Goal: Register for event/course

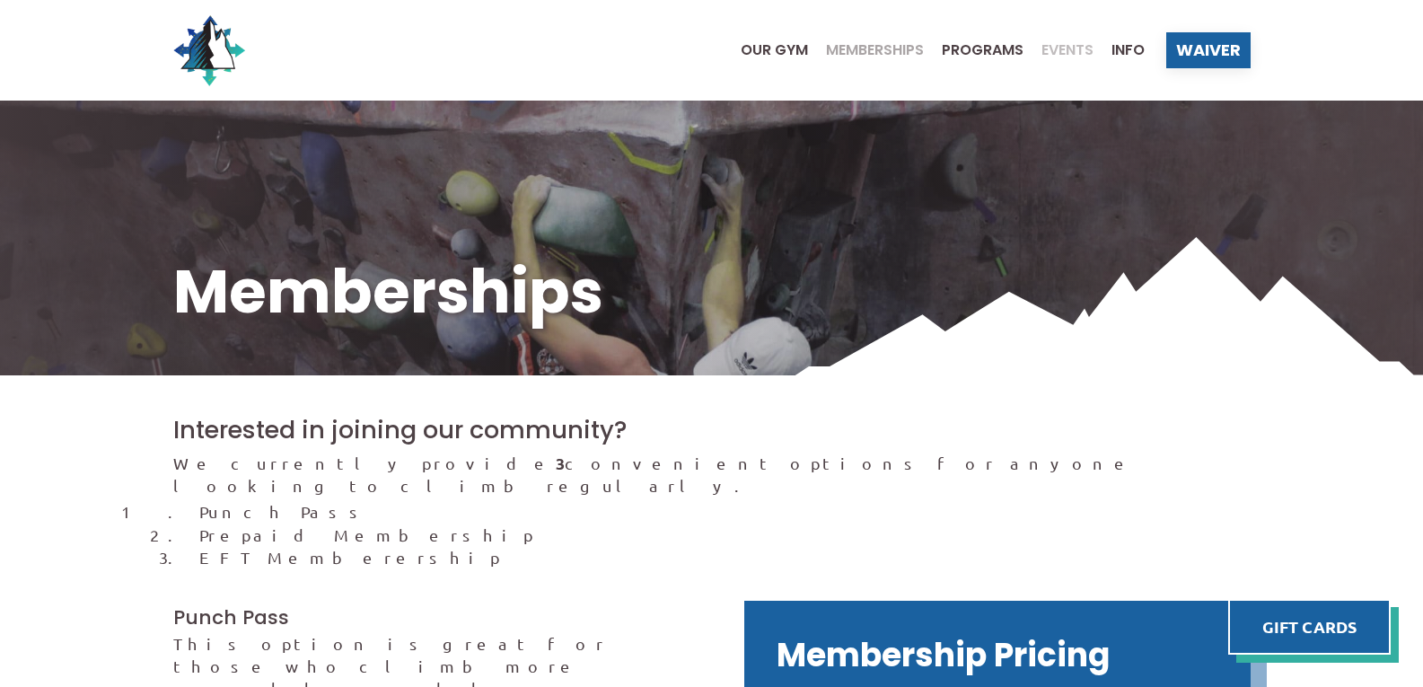
click at [1056, 49] on span "Events" at bounding box center [1067, 50] width 52 height 14
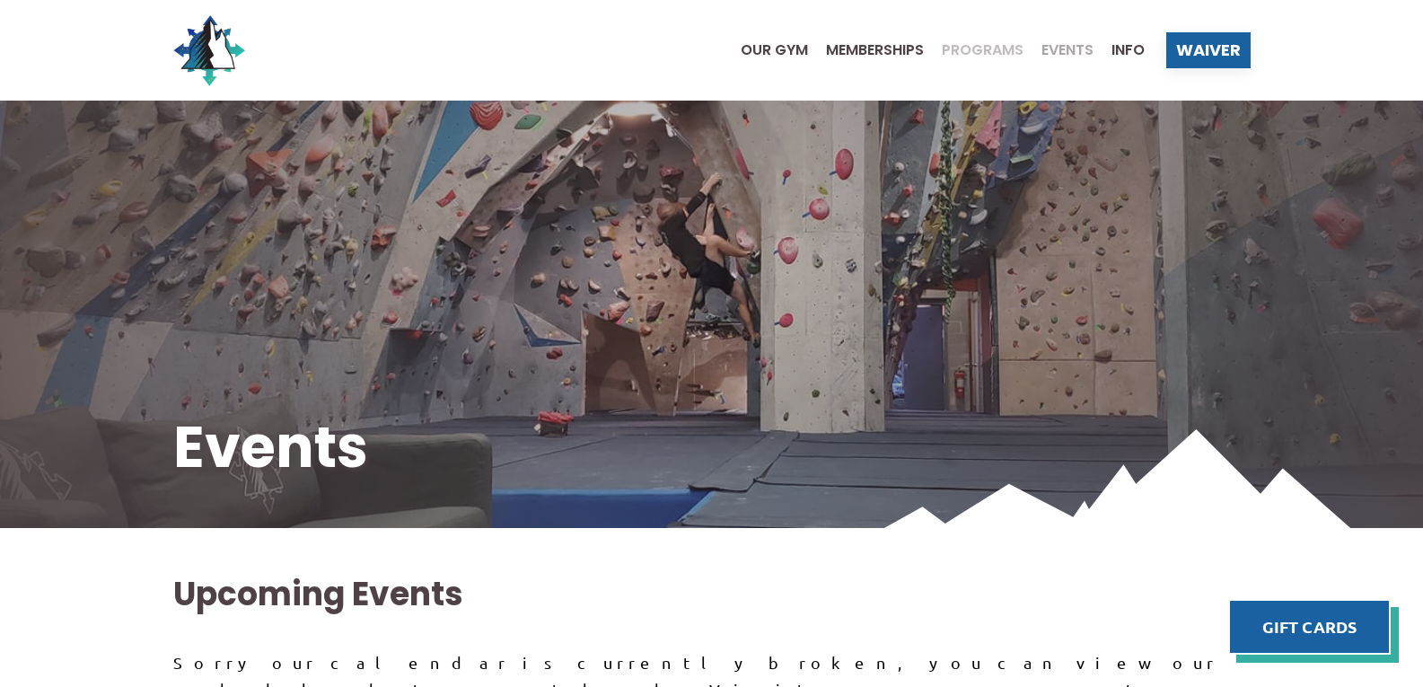
click at [984, 45] on span "Programs" at bounding box center [982, 50] width 82 height 14
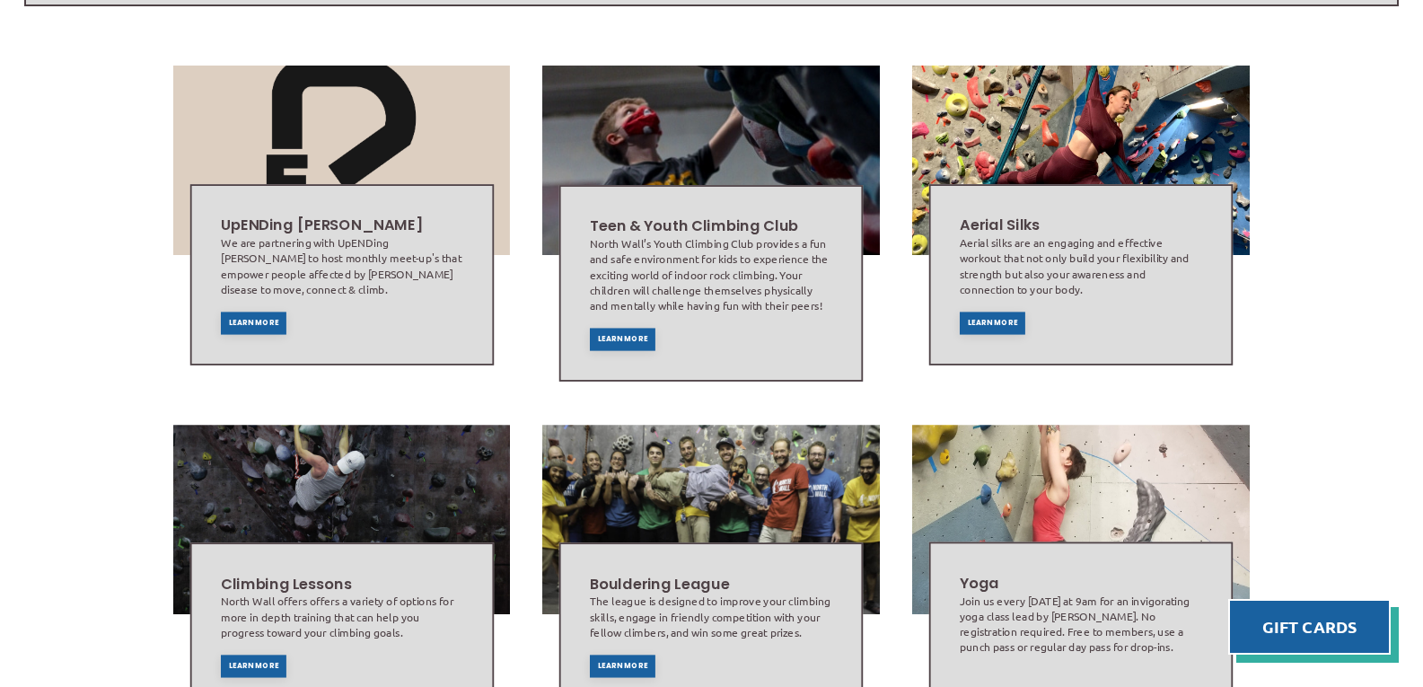
scroll to position [528, 0]
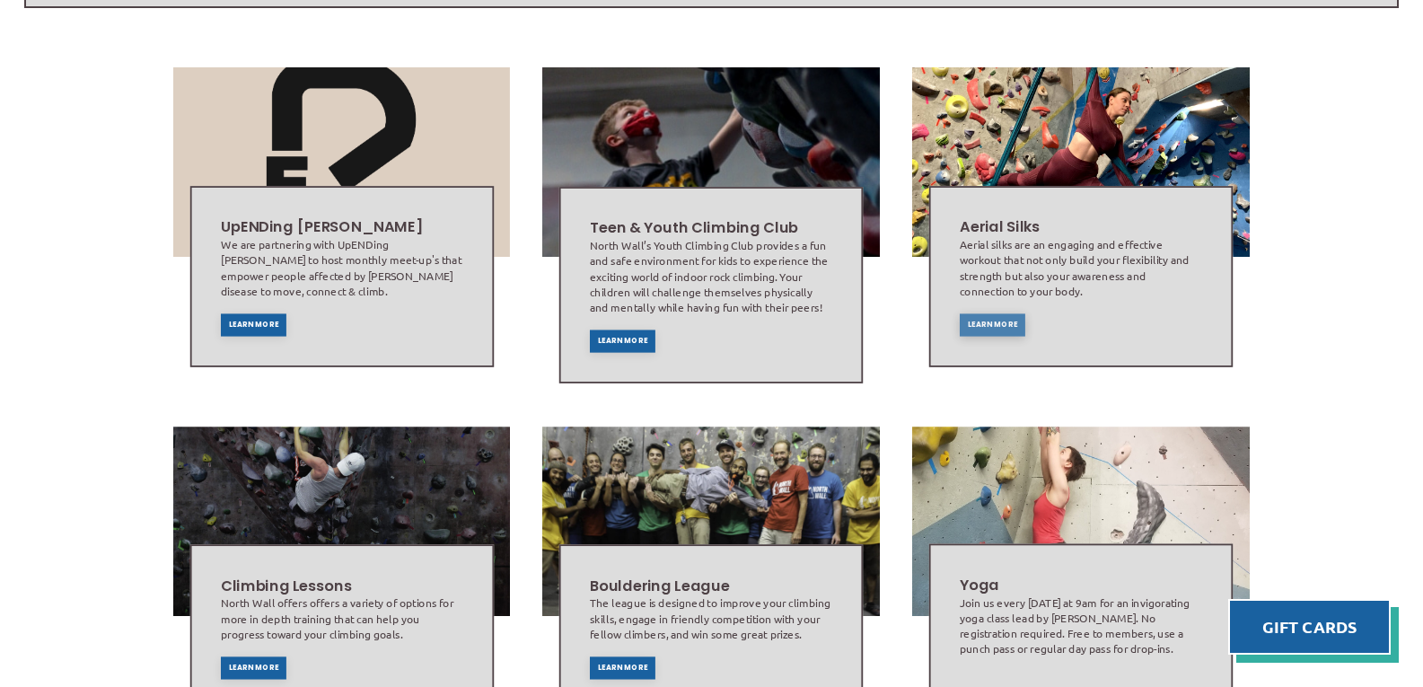
click at [973, 313] on div "Learn More" at bounding box center [992, 324] width 66 height 22
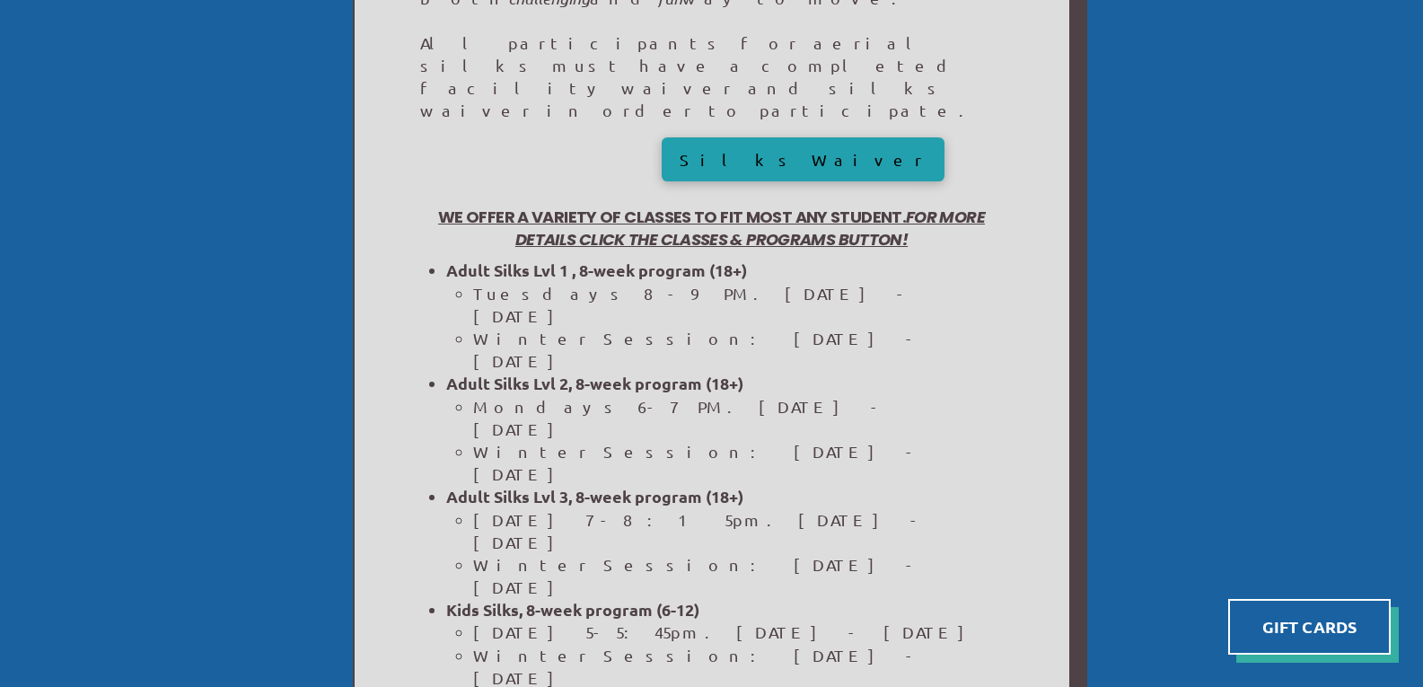
scroll to position [674, 0]
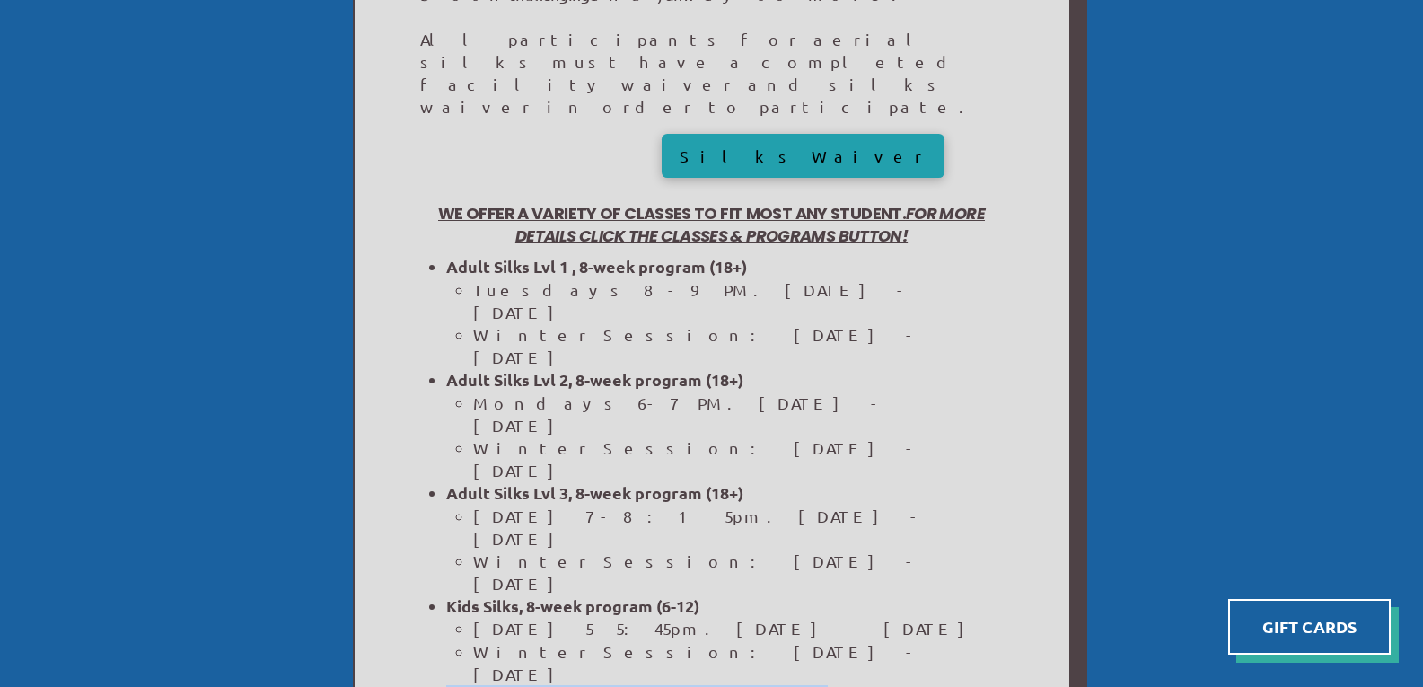
drag, startPoint x: 445, startPoint y: 303, endPoint x: 766, endPoint y: 435, distance: 347.3
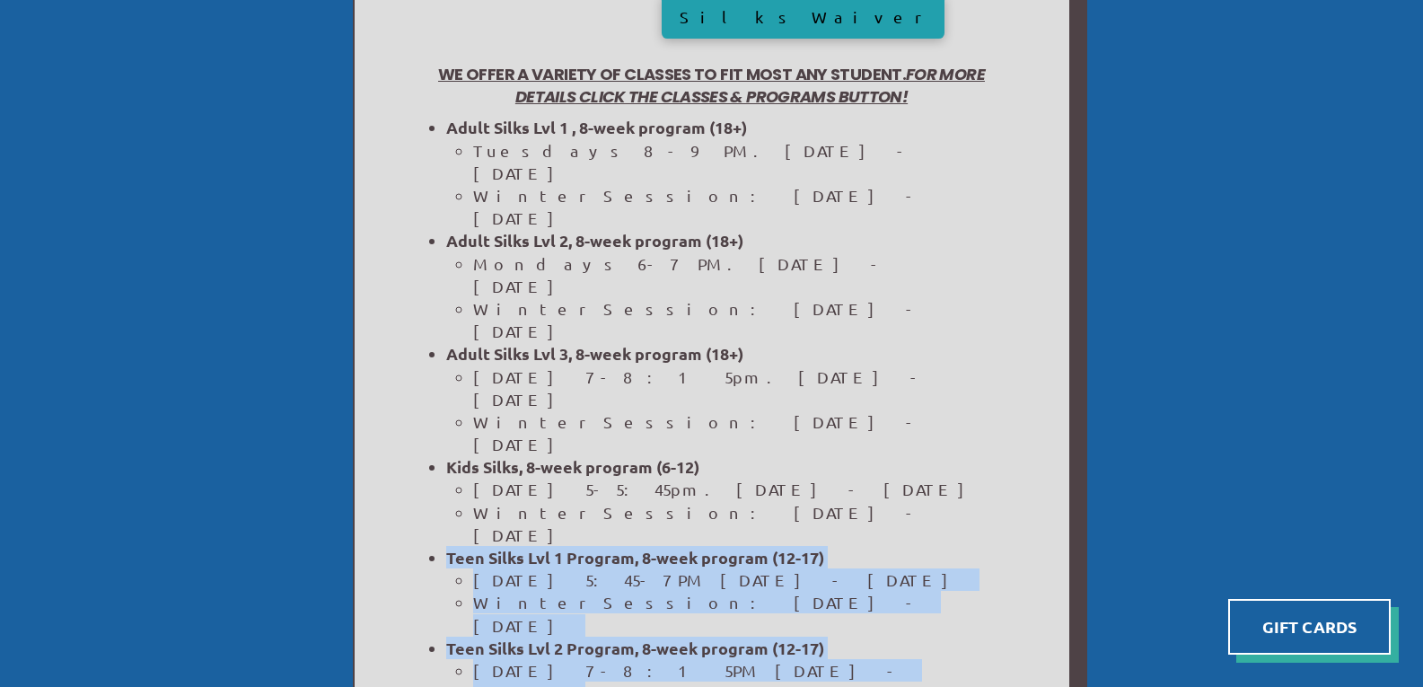
scroll to position [854, 0]
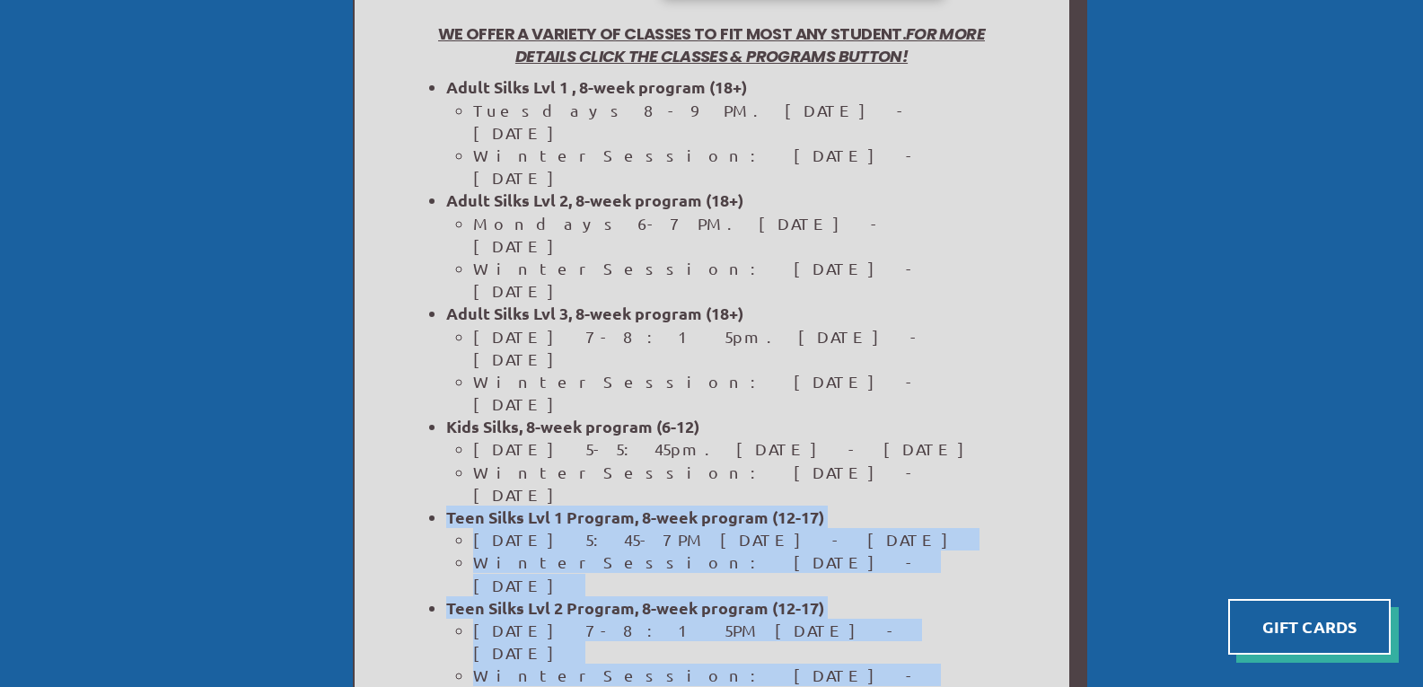
click at [930, 596] on li "Teen Silks Lvl 2 Program, 8-week program (12-17) Wednesday's 7-8:15PM Sept 3rd …" at bounding box center [724, 652] width 556 height 113
